Goal: Task Accomplishment & Management: Manage account settings

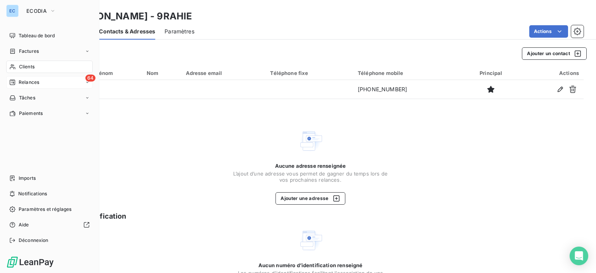
click at [28, 81] on span "Relances" at bounding box center [29, 82] width 21 height 7
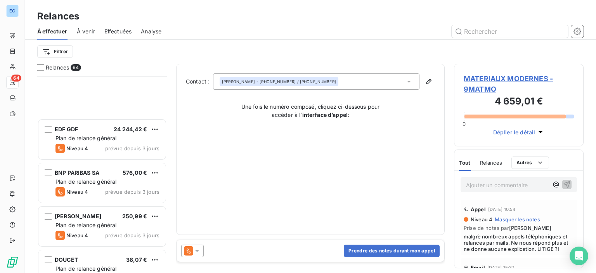
scroll to position [505, 0]
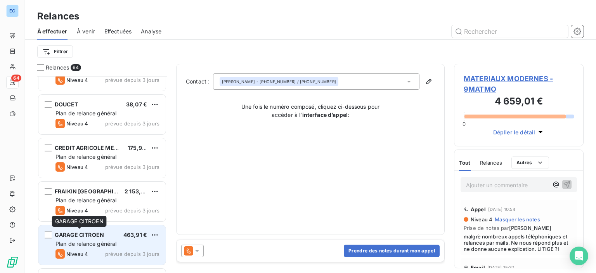
click at [81, 235] on span "GARAGE CITROEN" at bounding box center [79, 234] width 49 height 7
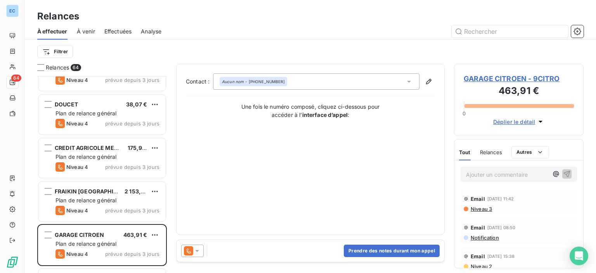
click at [475, 78] on span "GARAGE CITROEN - 9CITRO" at bounding box center [519, 78] width 110 height 10
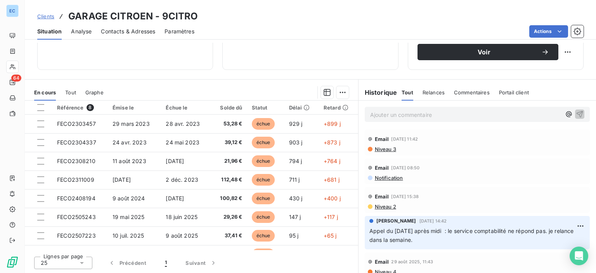
scroll to position [59, 0]
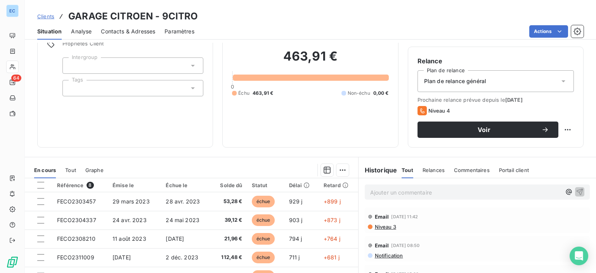
click at [116, 29] on span "Contacts & Adresses" at bounding box center [128, 32] width 54 height 8
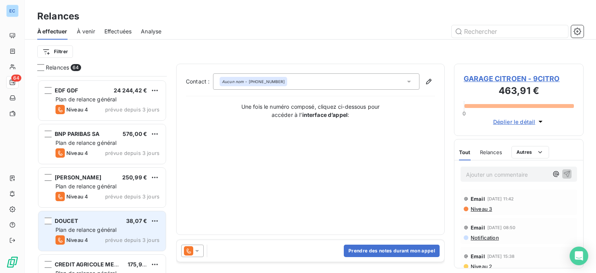
scroll to position [543, 0]
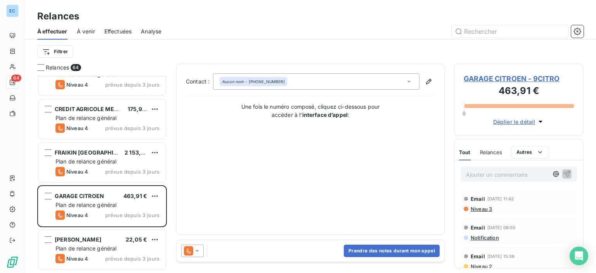
click at [467, 81] on span "GARAGE CITROEN - 9CITRO" at bounding box center [519, 78] width 110 height 10
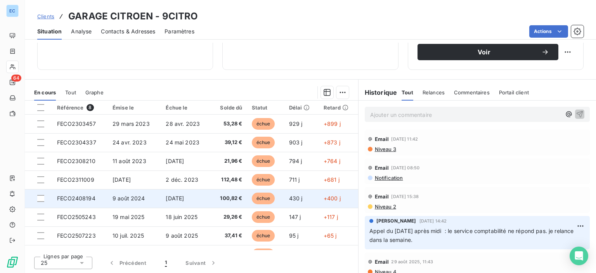
scroll to position [14, 0]
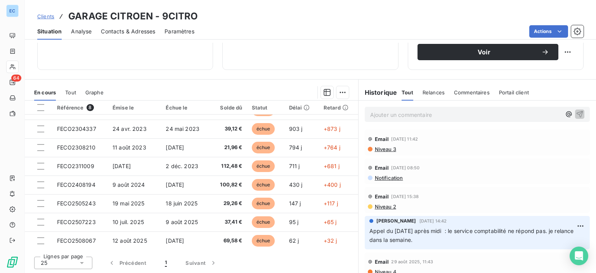
click at [115, 31] on span "Contacts & Adresses" at bounding box center [128, 32] width 54 height 8
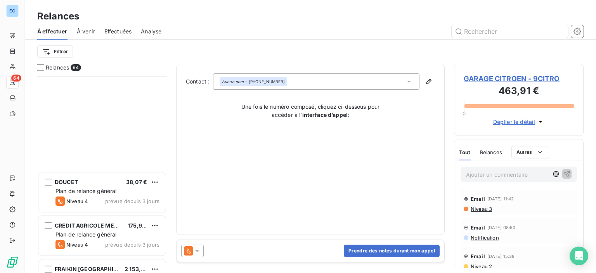
scroll to position [582, 0]
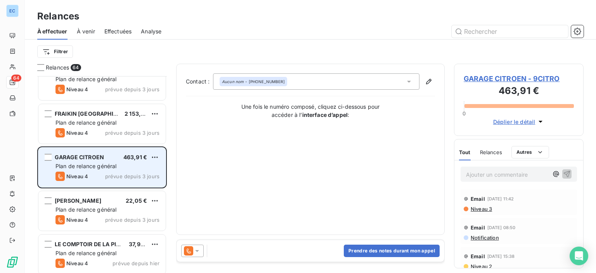
click at [90, 177] on div "Niveau 4 prévue depuis 3 jours" at bounding box center [108, 176] width 104 height 9
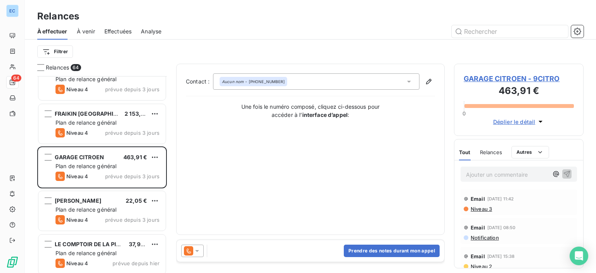
click at [474, 82] on span "GARAGE CITROEN - 9CITRO" at bounding box center [519, 78] width 110 height 10
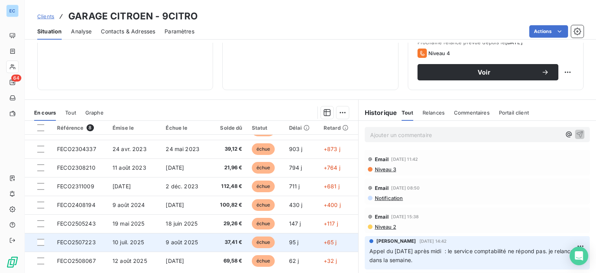
scroll to position [137, 0]
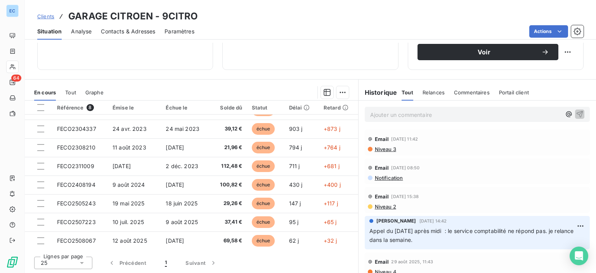
click at [124, 33] on span "Contacts & Adresses" at bounding box center [128, 32] width 54 height 8
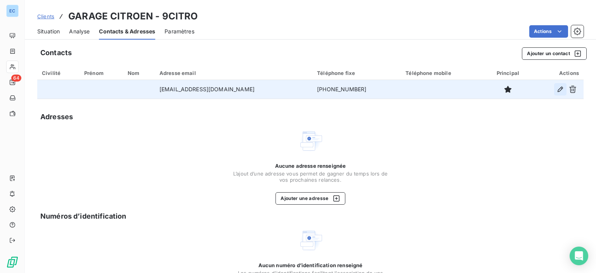
click at [557, 89] on icon "button" at bounding box center [561, 89] width 8 height 8
type input "[EMAIL_ADDRESS][DOMAIN_NAME]"
type input "[PHONE_NUMBER]"
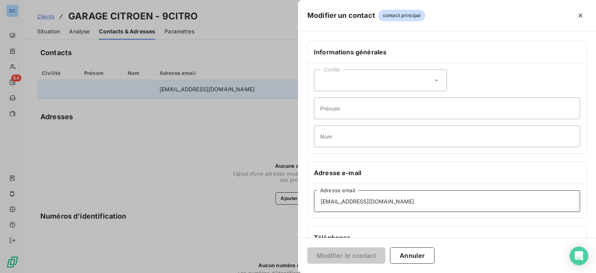
drag, startPoint x: 401, startPoint y: 202, endPoint x: 320, endPoint y: 207, distance: 80.5
click at [320, 207] on input "[EMAIL_ADDRESS][DOMAIN_NAME]" at bounding box center [447, 201] width 266 height 22
type input "[EMAIL_ADDRESS][DOMAIN_NAME]"
click at [344, 260] on button "Modifier le contact" at bounding box center [346, 255] width 78 height 16
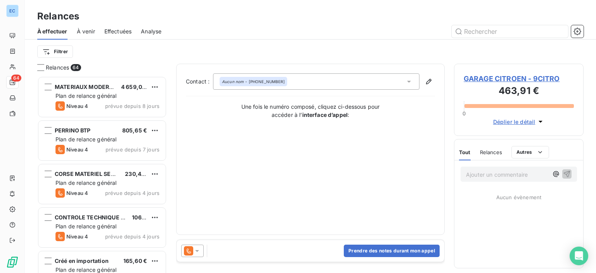
scroll to position [191, 123]
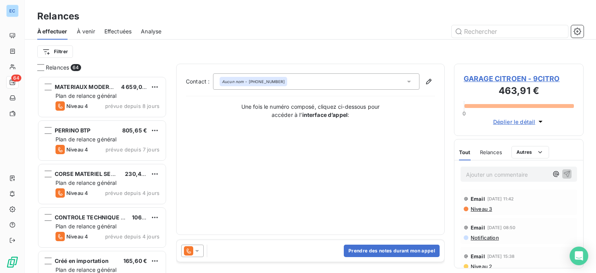
click at [260, 81] on div "Aucun nom - [PHONE_NUMBER]" at bounding box center [253, 81] width 63 height 5
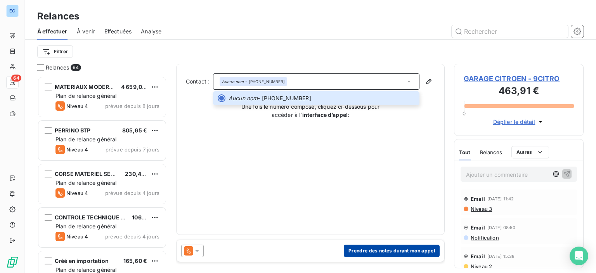
click at [357, 249] on button "Prendre des notes durant mon appel" at bounding box center [392, 251] width 96 height 12
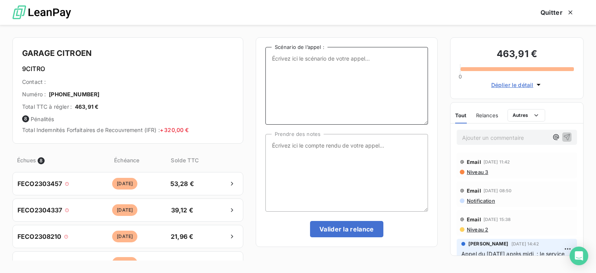
click at [284, 62] on textarea "Scénario de l’appel :" at bounding box center [347, 86] width 163 height 78
type textarea "factures impayées"
click at [287, 143] on textarea "Prendre des notes" at bounding box center [347, 173] width 163 height 78
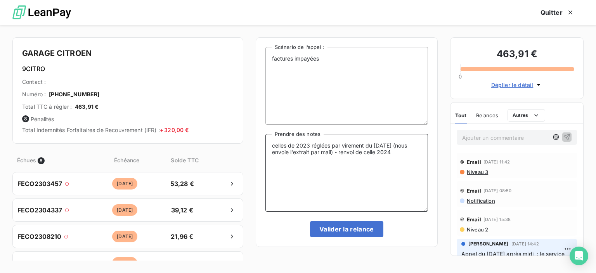
click at [372, 154] on textarea "celles de 2023 réglées par virement du [DATE] (nous envoie l'extrait par mail) …" at bounding box center [347, 173] width 163 height 78
click at [293, 157] on textarea "celles de 2023 réglées par virement du [DATE] (nous envoie l'extrait par mail) …" at bounding box center [347, 173] width 163 height 78
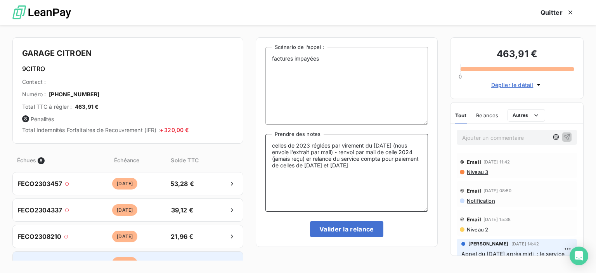
scroll to position [78, 0]
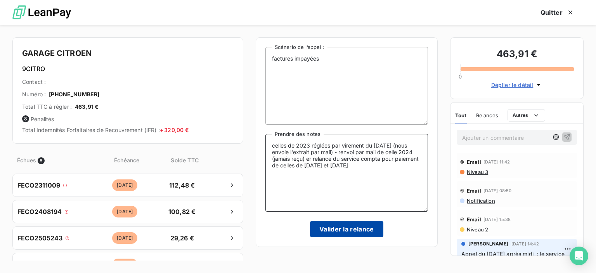
type textarea "celles de 2023 réglées par virement du [DATE] (nous envoie l'extrait par mail) …"
click at [335, 232] on button "Valider la relance" at bounding box center [346, 229] width 73 height 16
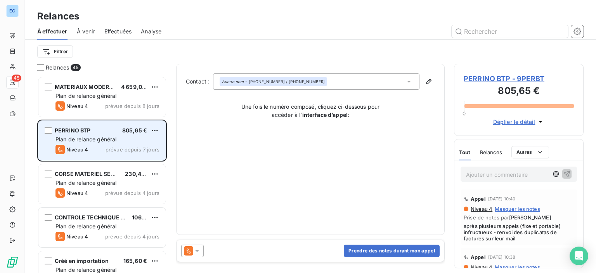
click at [83, 149] on span "Niveau 4" at bounding box center [77, 149] width 22 height 6
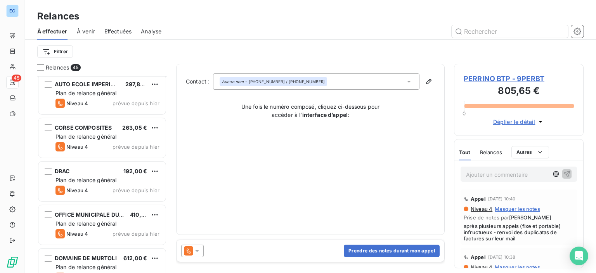
scroll to position [854, 0]
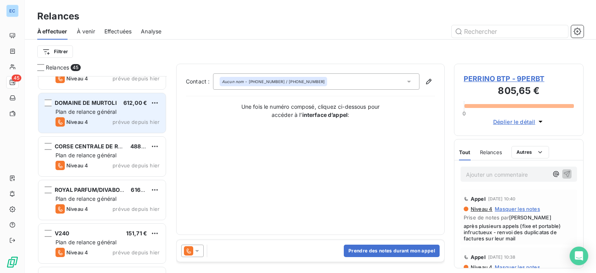
click at [97, 108] on span "Plan de relance général" at bounding box center [86, 111] width 61 height 7
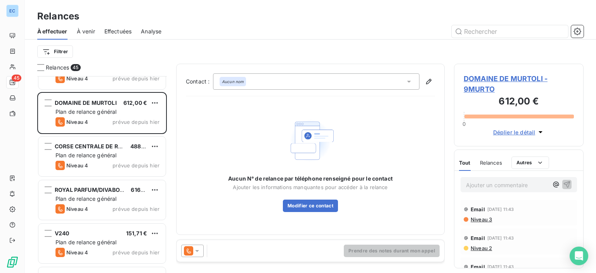
click at [488, 80] on span "DOMAINE DE MURTOLI - 9MURTO" at bounding box center [519, 83] width 110 height 21
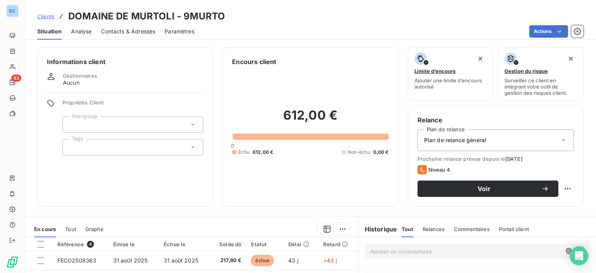
click at [120, 33] on span "Contacts & Adresses" at bounding box center [128, 32] width 54 height 8
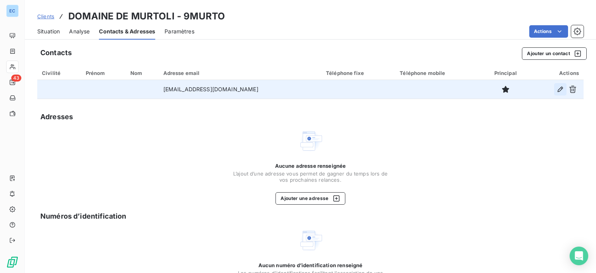
click at [557, 89] on icon "button" at bounding box center [561, 89] width 8 height 8
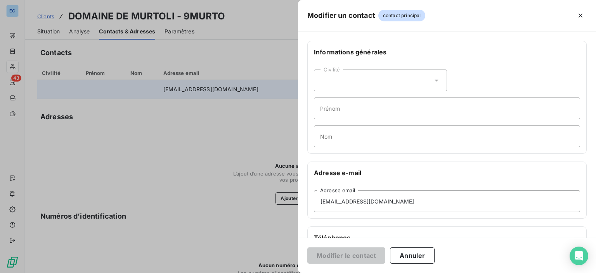
scroll to position [146, 0]
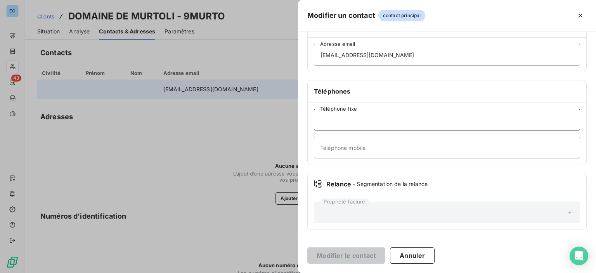
click at [334, 118] on input "Téléphone fixe" at bounding box center [447, 120] width 266 height 22
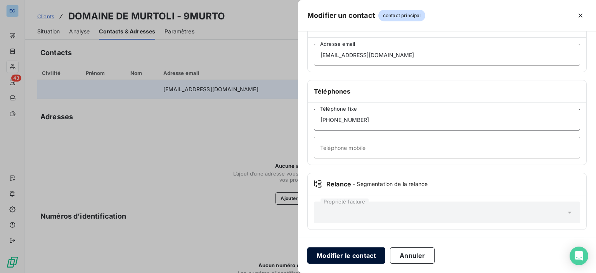
type input "[PHONE_NUMBER]"
click at [357, 255] on button "Modifier le contact" at bounding box center [346, 255] width 78 height 16
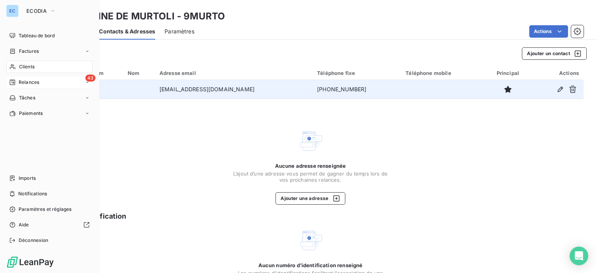
click at [40, 82] on div "43 Relances" at bounding box center [49, 82] width 87 height 12
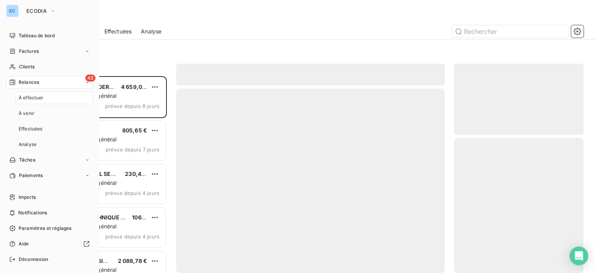
scroll to position [191, 123]
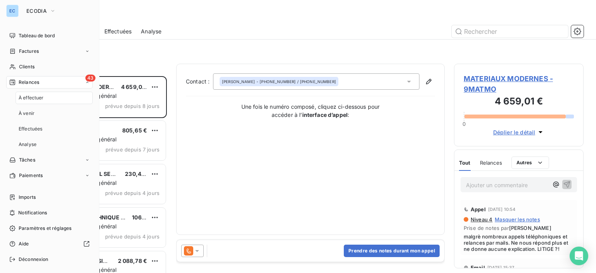
click at [85, 79] on span "43" at bounding box center [90, 78] width 10 height 7
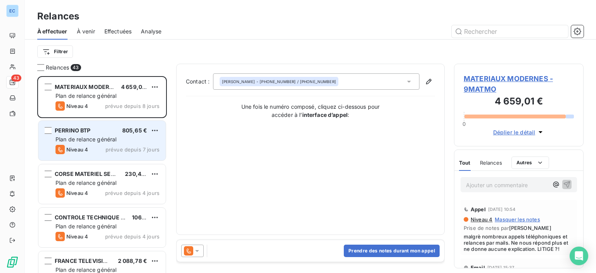
click at [89, 139] on span "Plan de relance général" at bounding box center [86, 139] width 61 height 7
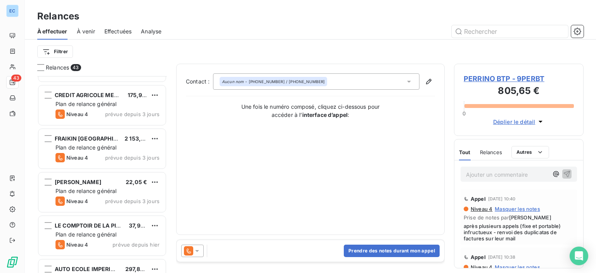
scroll to position [388, 0]
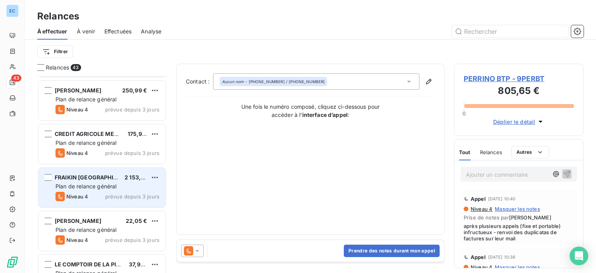
click at [83, 189] on div "Plan de relance général" at bounding box center [108, 186] width 104 height 8
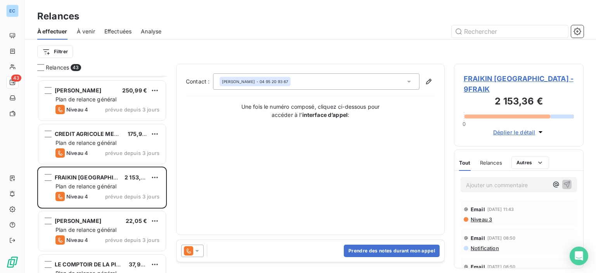
click at [472, 78] on span "FRAIKIN [GEOGRAPHIC_DATA] - 9FRAIK" at bounding box center [519, 83] width 110 height 21
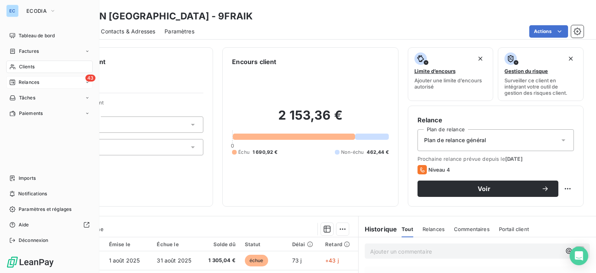
click at [36, 80] on span "Relances" at bounding box center [29, 82] width 21 height 7
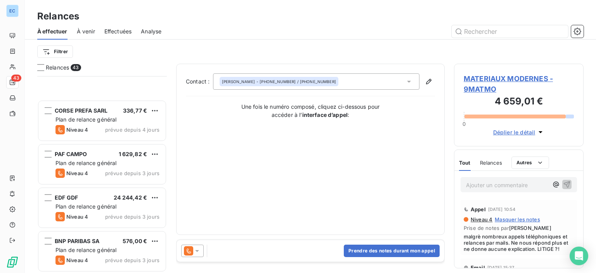
scroll to position [311, 0]
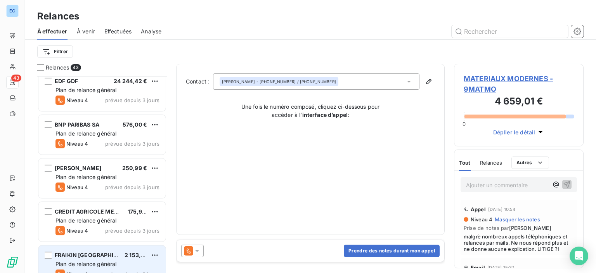
click at [72, 256] on span "FRAIKIN [GEOGRAPHIC_DATA]" at bounding box center [95, 255] width 81 height 7
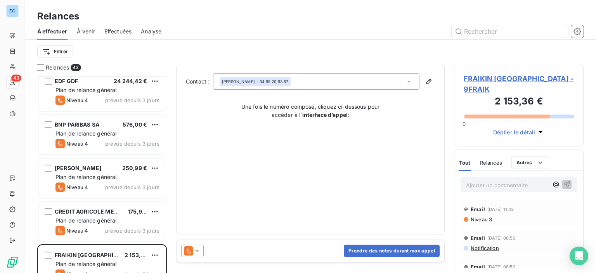
click at [477, 81] on span "FRAIKIN [GEOGRAPHIC_DATA] - 9FRAIK" at bounding box center [519, 83] width 110 height 21
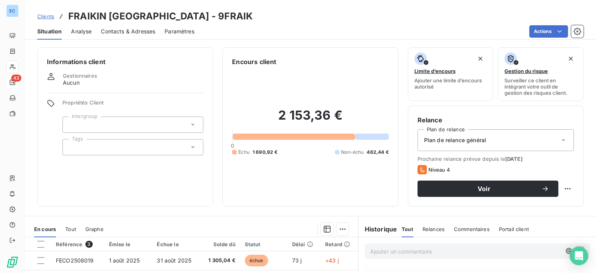
click at [114, 34] on span "Contacts & Adresses" at bounding box center [128, 32] width 54 height 8
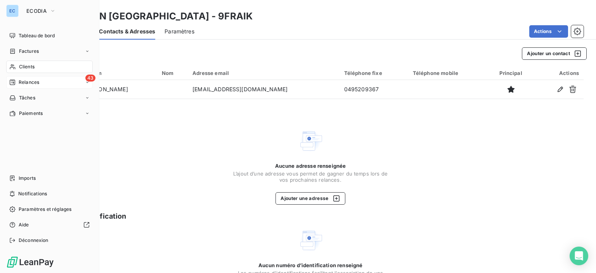
click at [23, 79] on span "Relances" at bounding box center [29, 82] width 21 height 7
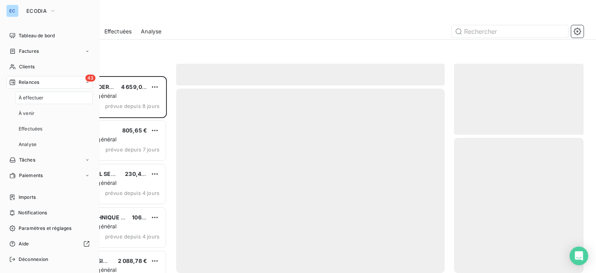
scroll to position [191, 123]
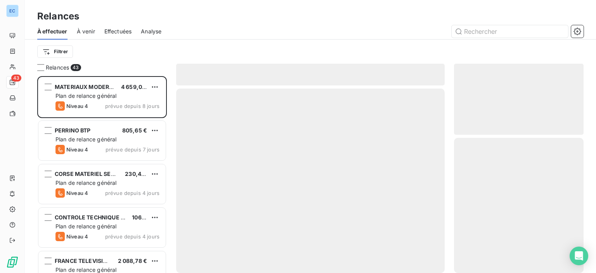
click at [126, 32] on span "Effectuées" at bounding box center [118, 32] width 28 height 8
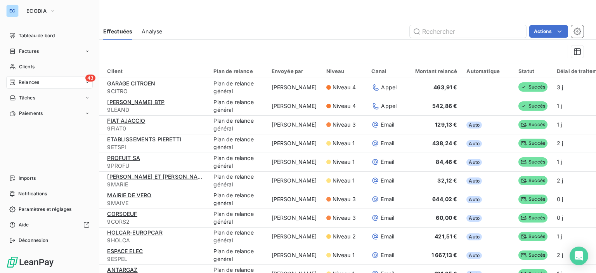
click at [26, 84] on span "Relances" at bounding box center [29, 82] width 21 height 7
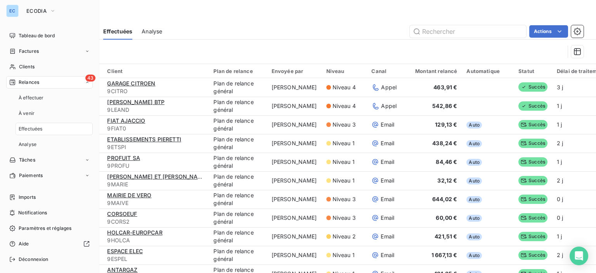
click at [30, 83] on span "Relances" at bounding box center [29, 82] width 21 height 7
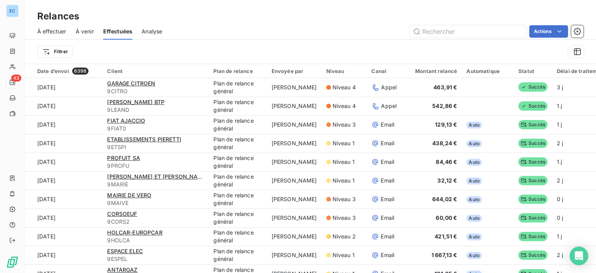
click at [66, 32] on span "À effectuer" at bounding box center [51, 32] width 29 height 8
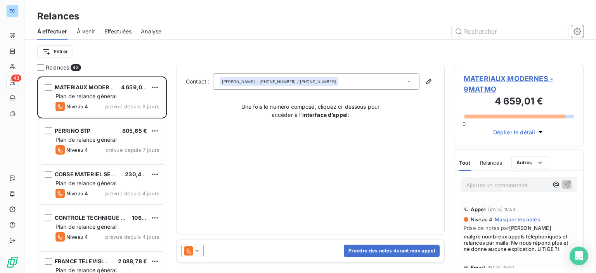
scroll to position [78, 0]
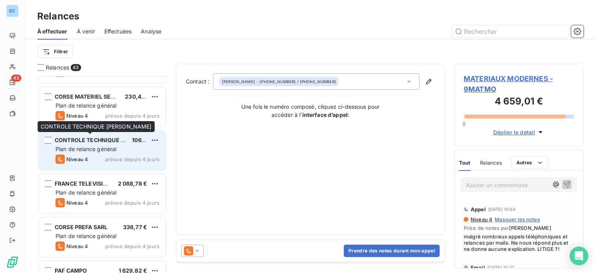
click at [71, 143] on div "CONTROLE TECHNIQUE [PERSON_NAME]" at bounding box center [90, 140] width 71 height 8
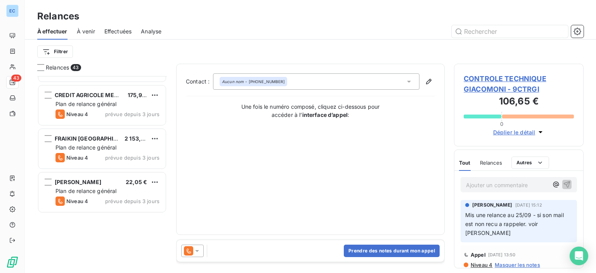
scroll to position [311, 0]
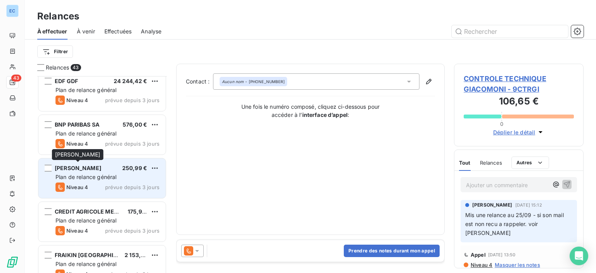
click at [76, 171] on div "[PERSON_NAME]" at bounding box center [78, 168] width 47 height 8
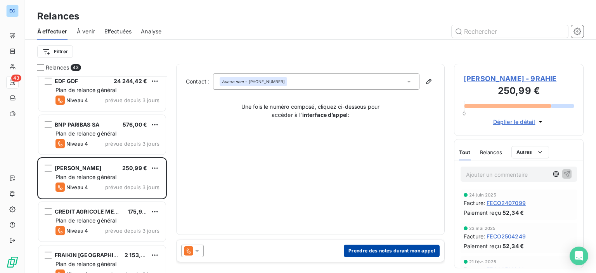
click at [380, 254] on button "Prendre des notes durant mon appel" at bounding box center [392, 251] width 96 height 12
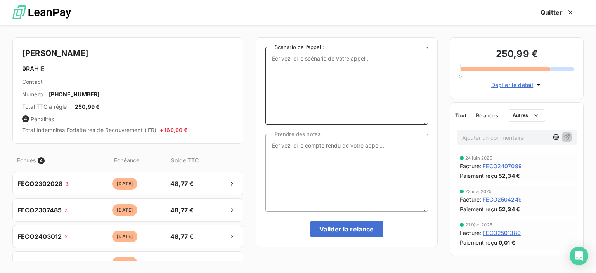
click at [273, 67] on textarea "Scénario de l’appel :" at bounding box center [347, 86] width 163 height 78
click at [276, 146] on textarea "Prendre des notes" at bounding box center [347, 173] width 163 height 78
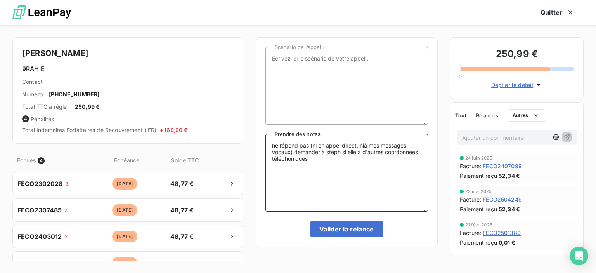
click at [365, 144] on textarea "ne répond pas (ni en appel direct, nià mes messages vocaux) demander à stéph si…" at bounding box center [347, 173] width 163 height 78
type textarea "ne répond pas (ni en appel direct, ni à mes messages vocaux) demander à stéph s…"
click at [328, 226] on button "Valider la relance" at bounding box center [346, 229] width 73 height 16
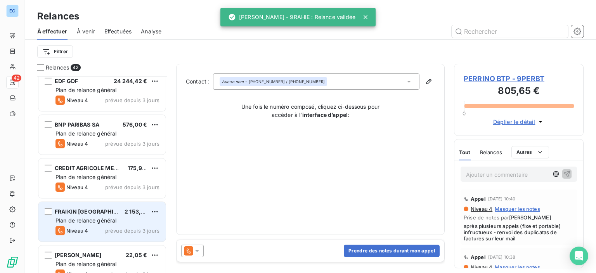
click at [92, 214] on div "FRAIKIN [GEOGRAPHIC_DATA]" at bounding box center [87, 212] width 64 height 8
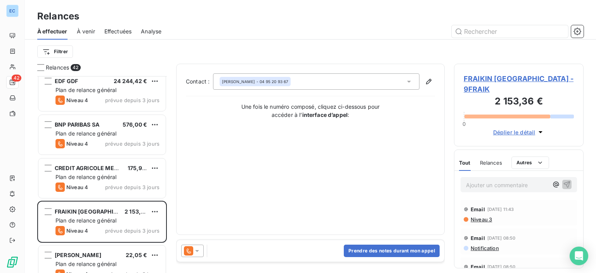
click at [474, 79] on span "FRAIKIN [GEOGRAPHIC_DATA] - 9FRAIK" at bounding box center [519, 83] width 110 height 21
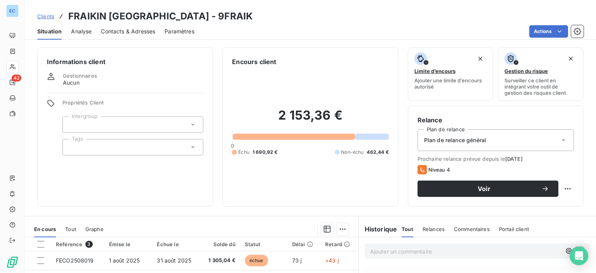
click at [122, 31] on span "Contacts & Adresses" at bounding box center [128, 32] width 54 height 8
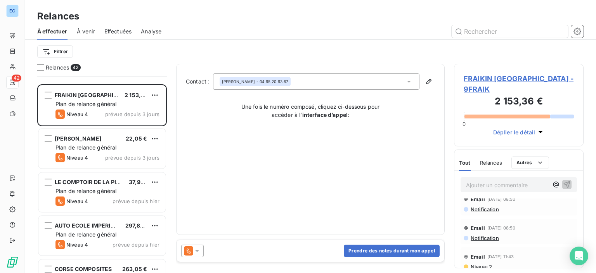
scroll to position [505, 0]
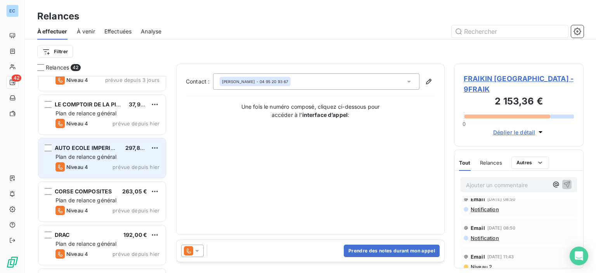
click at [81, 146] on span "AUTO ECOLE IMPERIALE" at bounding box center [88, 147] width 66 height 7
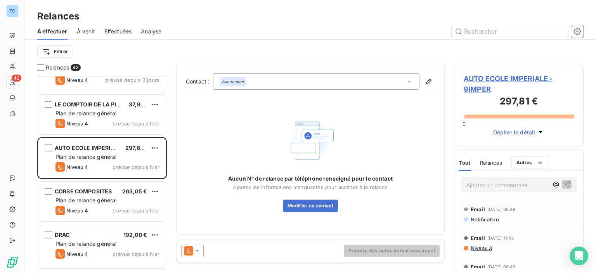
click at [484, 80] on span "AUTO ECOLE IMPERIALE - 9IMPER" at bounding box center [519, 83] width 110 height 21
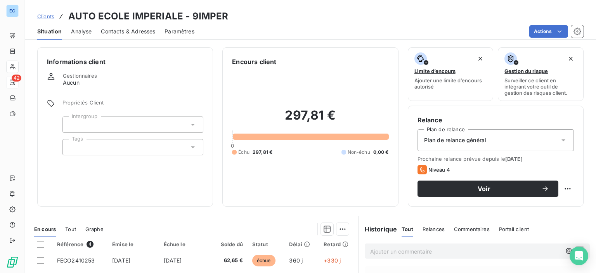
click at [130, 33] on span "Contacts & Adresses" at bounding box center [128, 32] width 54 height 8
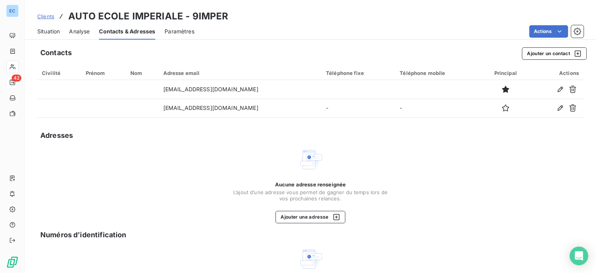
click at [196, 126] on div "Contacts Ajouter un contact Civilité Prénom Nom Adresse email Téléphone fixe Té…" at bounding box center [310, 192] width 571 height 299
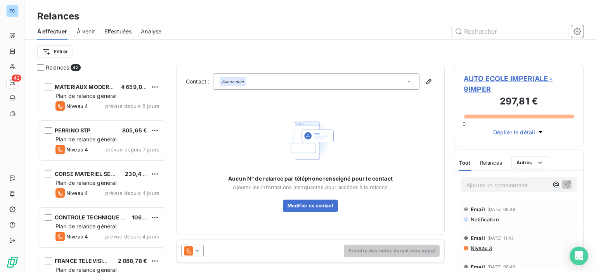
scroll to position [191, 123]
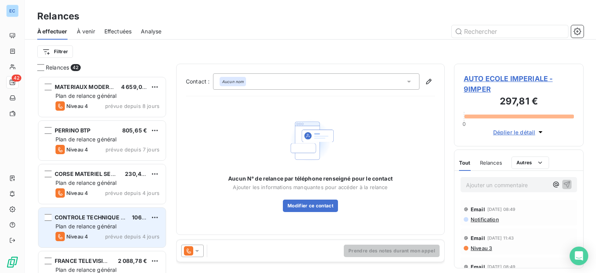
click at [80, 215] on span "CONTROLE TECHNIQUE [PERSON_NAME]" at bounding box center [111, 217] width 113 height 7
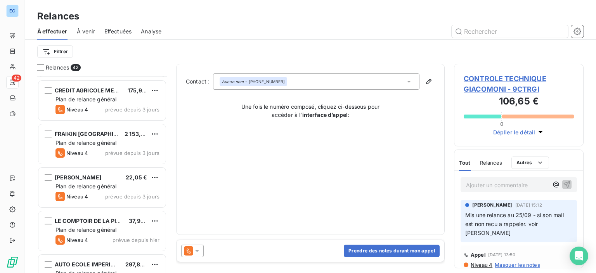
scroll to position [427, 0]
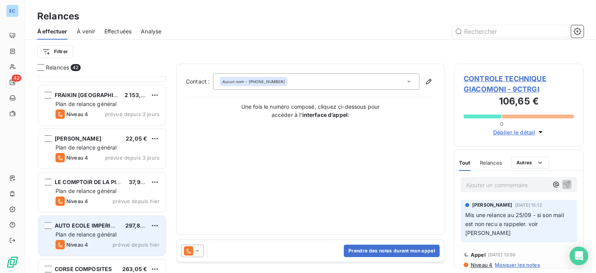
click at [72, 226] on span "AUTO ECOLE IMPERIALE" at bounding box center [88, 225] width 66 height 7
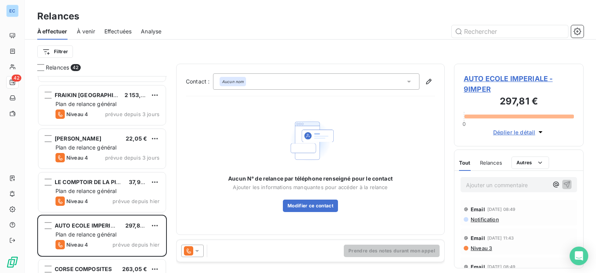
click at [479, 77] on span "AUTO ECOLE IMPERIALE - 9IMPER" at bounding box center [519, 83] width 110 height 21
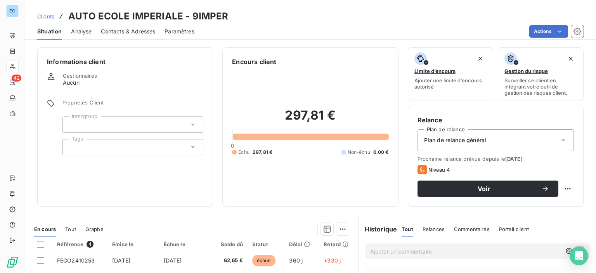
scroll to position [78, 0]
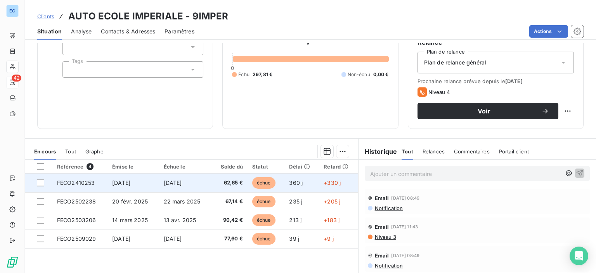
click at [77, 185] on span "FECO2410253" at bounding box center [76, 182] width 38 height 7
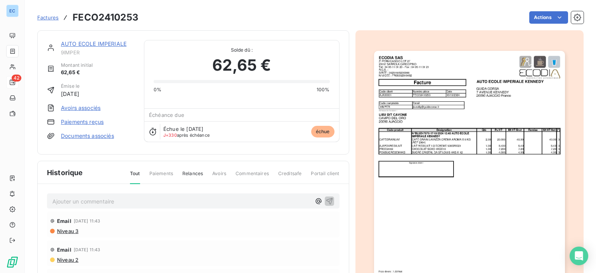
scroll to position [38, 0]
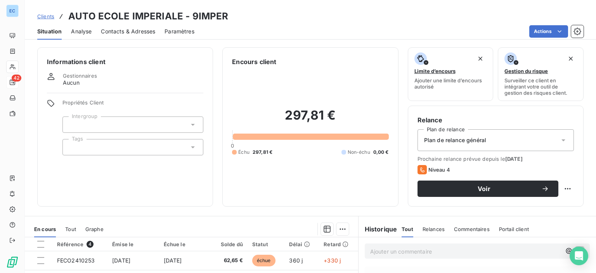
scroll to position [78, 0]
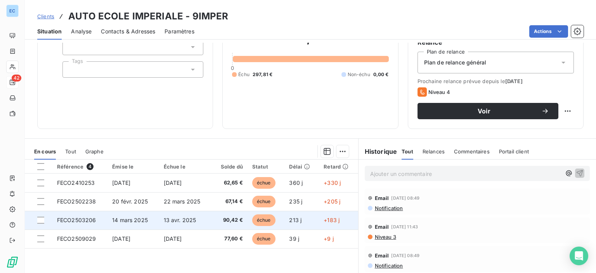
click at [118, 219] on span "14 mars 2025" at bounding box center [130, 220] width 36 height 7
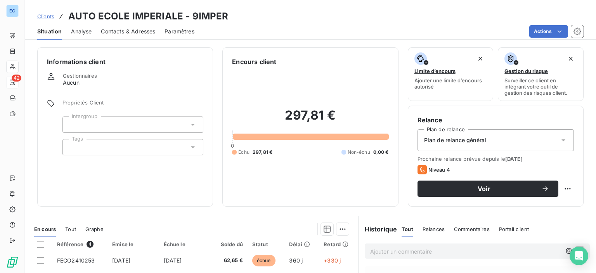
click at [132, 29] on span "Contacts & Adresses" at bounding box center [128, 32] width 54 height 8
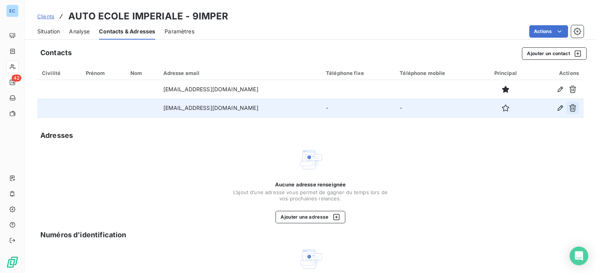
click at [569, 108] on icon "button" at bounding box center [573, 108] width 8 height 8
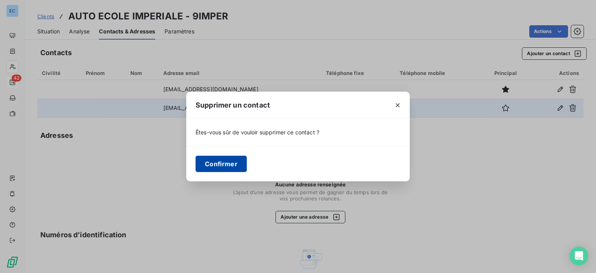
click at [225, 168] on button "Confirmer" at bounding box center [221, 164] width 51 height 16
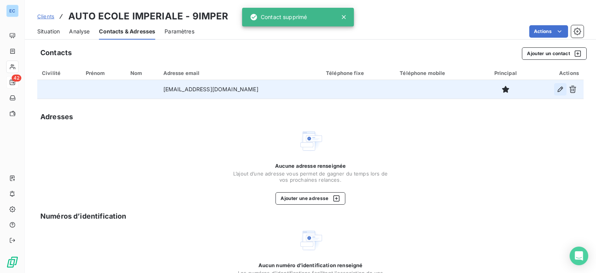
click at [557, 88] on icon "button" at bounding box center [561, 89] width 8 height 8
type input "[EMAIL_ADDRESS][DOMAIN_NAME]"
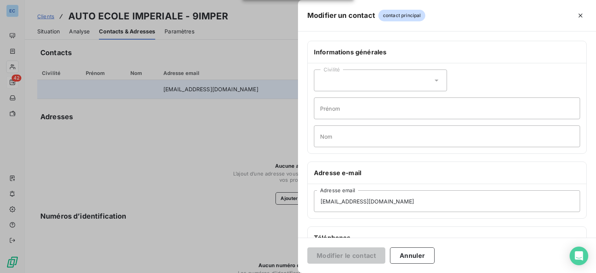
scroll to position [146, 0]
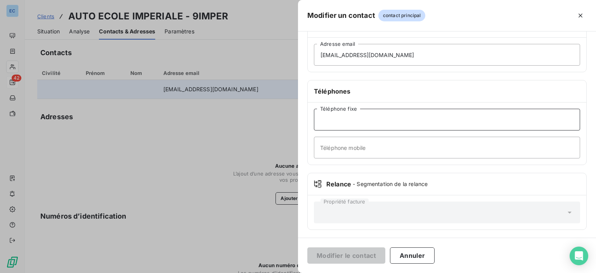
click at [323, 121] on input "Téléphone fixe" at bounding box center [447, 120] width 266 height 22
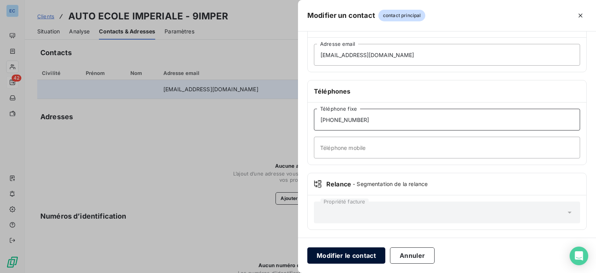
type input "[PHONE_NUMBER]"
click at [346, 259] on button "Modifier le contact" at bounding box center [346, 255] width 78 height 16
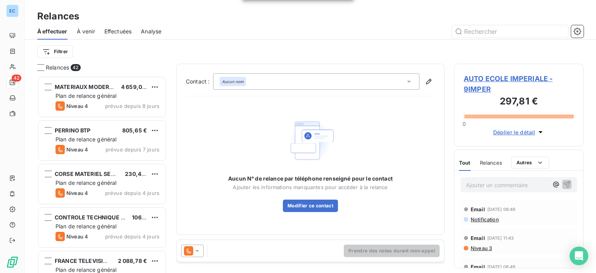
scroll to position [191, 123]
click at [241, 83] on em "Aucun nom" at bounding box center [233, 81] width 22 height 5
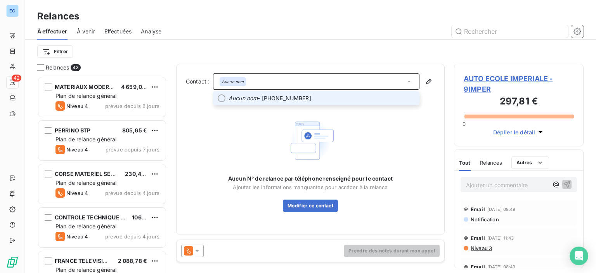
click at [252, 101] on em "Aucun nom" at bounding box center [243, 98] width 29 height 8
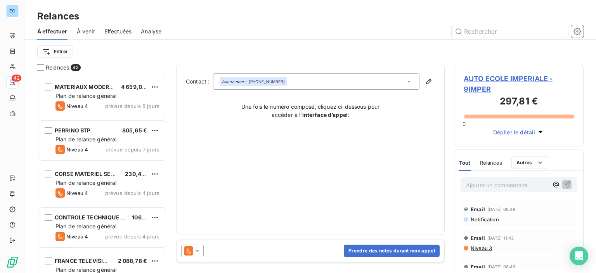
click at [484, 77] on span "AUTO ECOLE IMPERIALE - 9IMPER" at bounding box center [519, 83] width 110 height 21
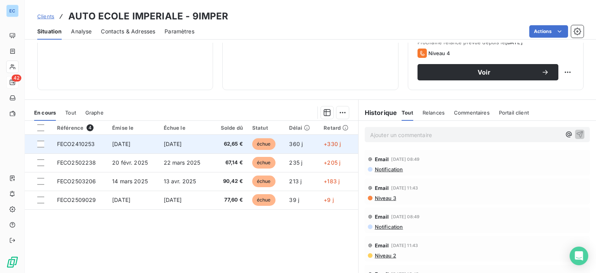
scroll to position [39, 0]
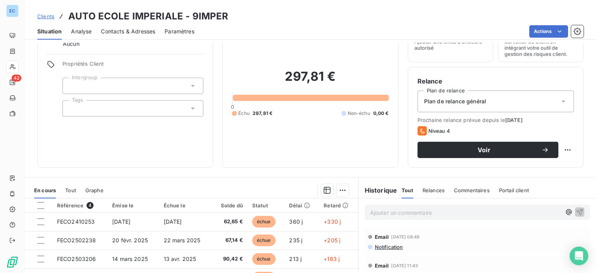
click at [132, 29] on span "Contacts & Adresses" at bounding box center [128, 32] width 54 height 8
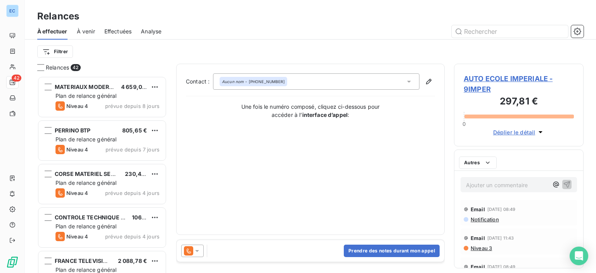
scroll to position [191, 123]
click at [469, 78] on span "AUTO ECOLE IMPERIALE - 9IMPER" at bounding box center [519, 83] width 110 height 21
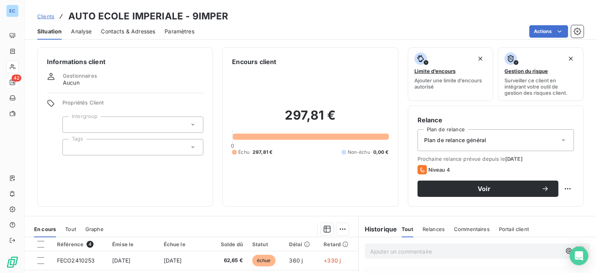
click at [135, 29] on span "Contacts & Adresses" at bounding box center [128, 32] width 54 height 8
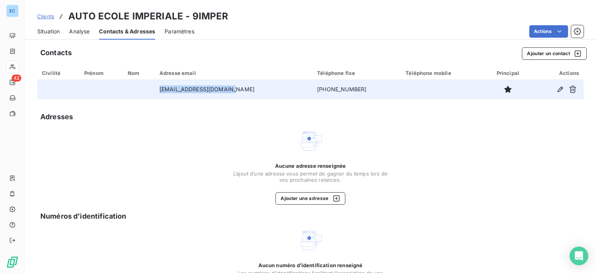
drag, startPoint x: 173, startPoint y: 89, endPoint x: 240, endPoint y: 96, distance: 67.5
click at [240, 96] on td "[EMAIL_ADDRESS][DOMAIN_NAME]" at bounding box center [234, 89] width 158 height 19
copy td "[EMAIL_ADDRESS][DOMAIN_NAME]"
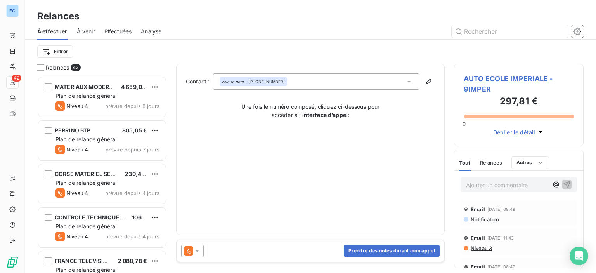
scroll to position [191, 123]
click at [474, 78] on span "AUTO ECOLE IMPERIALE - 9IMPER" at bounding box center [519, 83] width 110 height 21
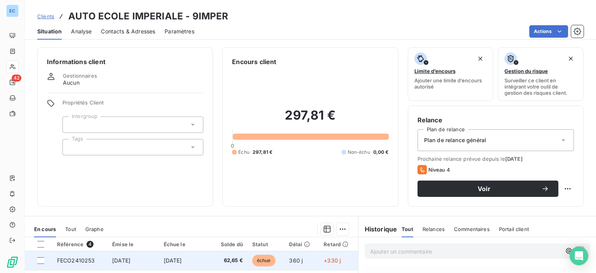
scroll to position [116, 0]
